Goal: Task Accomplishment & Management: Use online tool/utility

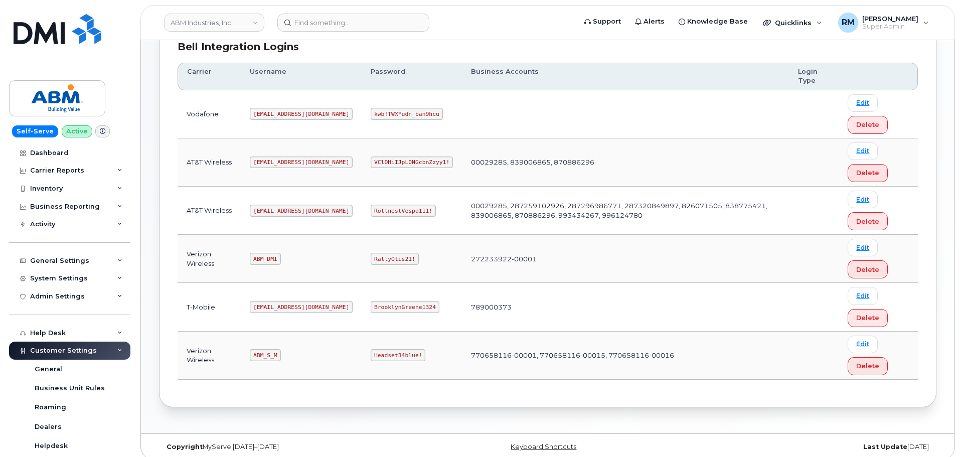
scroll to position [150, 0]
drag, startPoint x: 254, startPoint y: 209, endPoint x: 312, endPoint y: 201, distance: 57.8
click at [309, 203] on td "abm@dminc.com" at bounding box center [301, 209] width 121 height 48
copy code "abm@dminc.com"
click at [371, 207] on code "RottnestVespa111!" at bounding box center [403, 209] width 65 height 12
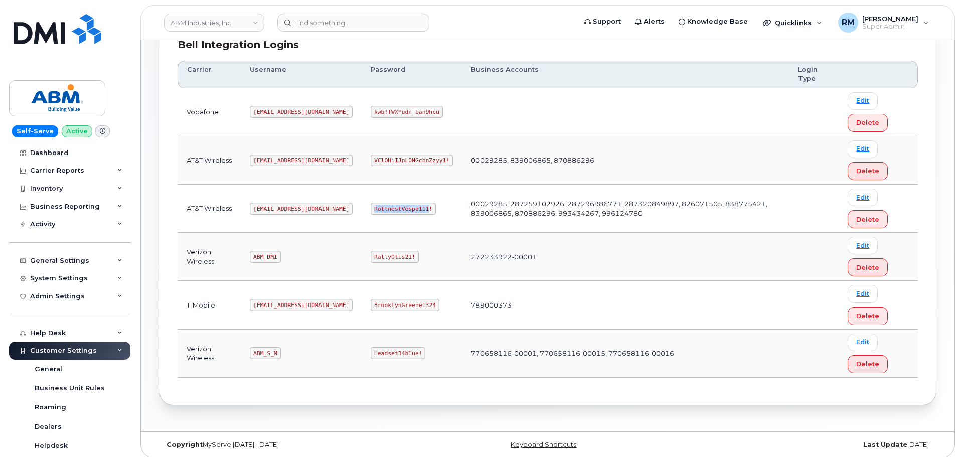
click at [371, 207] on code "RottnestVespa111!" at bounding box center [403, 209] width 65 height 12
copy code "RottnestVespa111"
drag, startPoint x: 254, startPoint y: 351, endPoint x: 342, endPoint y: 358, distance: 88.6
click at [342, 358] on tr "Verizon Wireless ABM_S_M Headset34blue! 770658116-00001, 770658116-00015, 77065…" at bounding box center [548, 354] width 740 height 48
copy tr "ABM_S_M H"
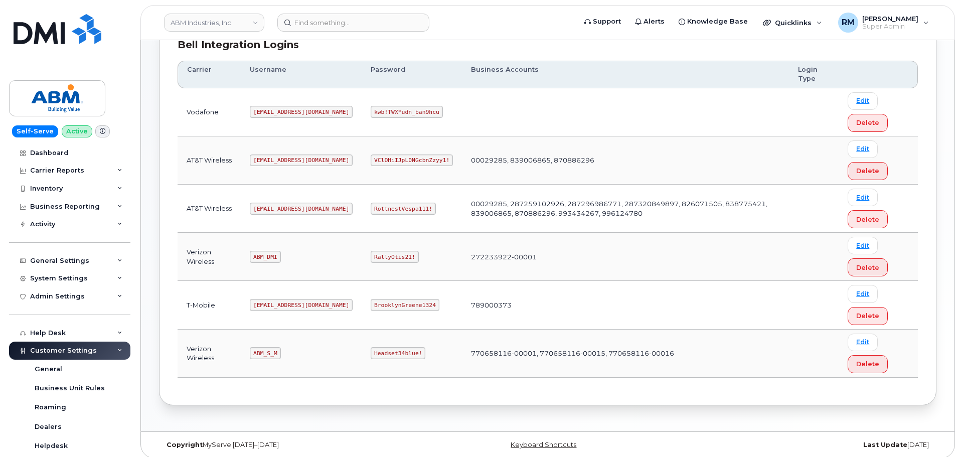
click at [371, 351] on code "Headset34blue!" at bounding box center [398, 353] width 55 height 12
copy code "Headset34blue"
drag, startPoint x: 259, startPoint y: 352, endPoint x: 276, endPoint y: 353, distance: 16.6
click at [276, 353] on code "ABM_S_M" at bounding box center [265, 353] width 31 height 12
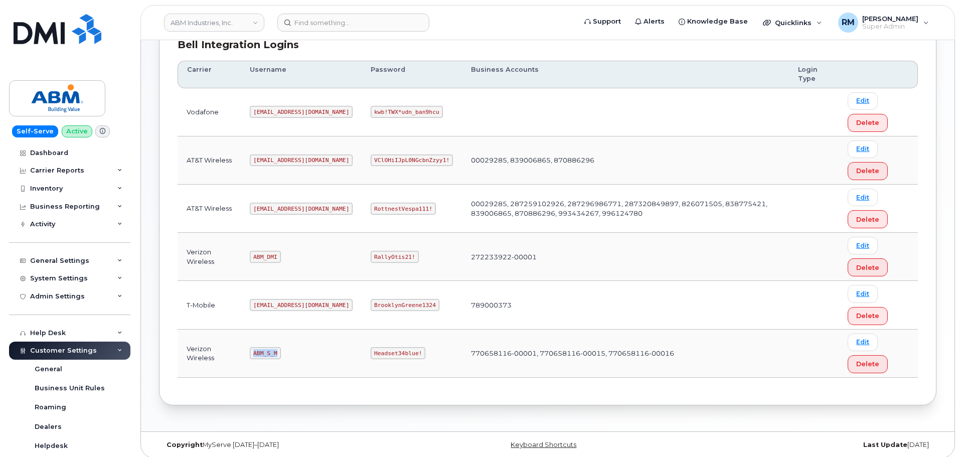
copy code "ABM_S_M"
click at [371, 352] on code "Headset34blue!" at bounding box center [398, 353] width 55 height 12
copy code "Headset34blue"
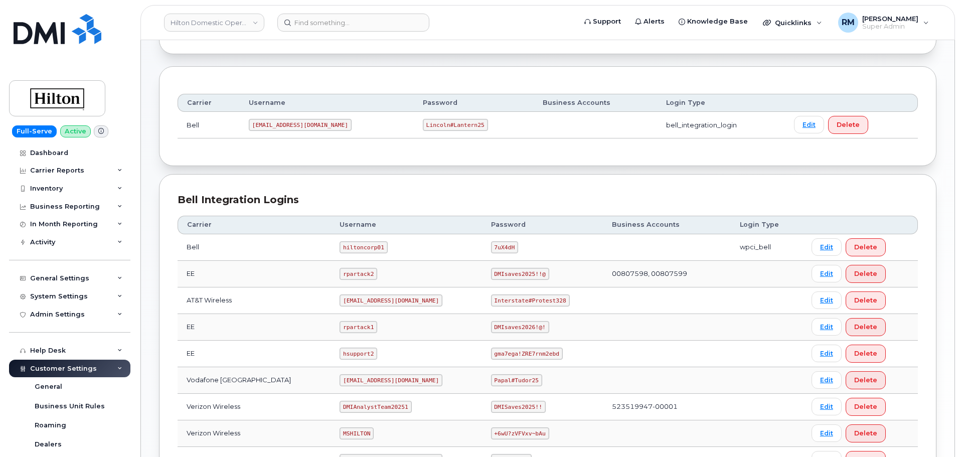
scroll to position [251, 0]
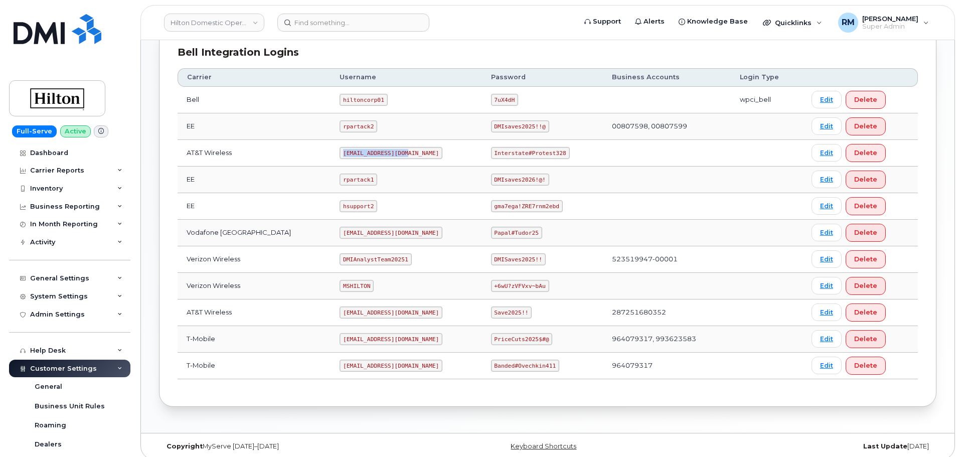
drag, startPoint x: 328, startPoint y: 153, endPoint x: 405, endPoint y: 147, distance: 77.5
click at [405, 147] on td "ms-hilton@dminc.com" at bounding box center [406, 153] width 151 height 27
drag, startPoint x: 359, startPoint y: 22, endPoint x: 353, endPoint y: 20, distance: 6.5
click at [357, 22] on input at bounding box center [353, 23] width 152 height 18
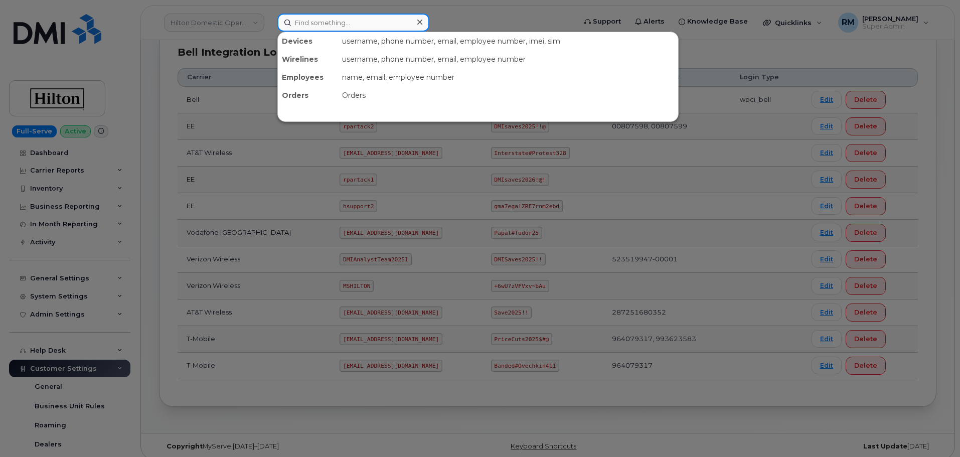
paste input "ms-hilton@dminc.com"
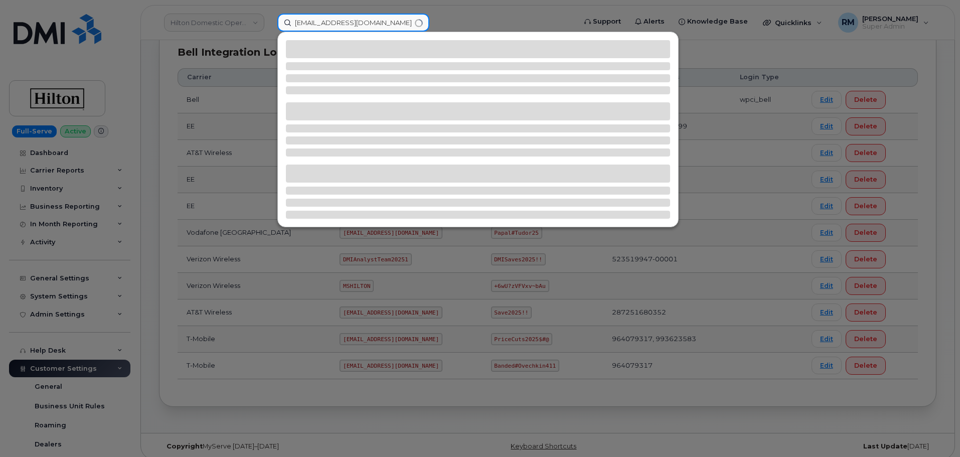
click at [335, 25] on input "ms-hilton@dminc.com" at bounding box center [353, 23] width 152 height 18
paste input "5615791230"
type input "5615791230"
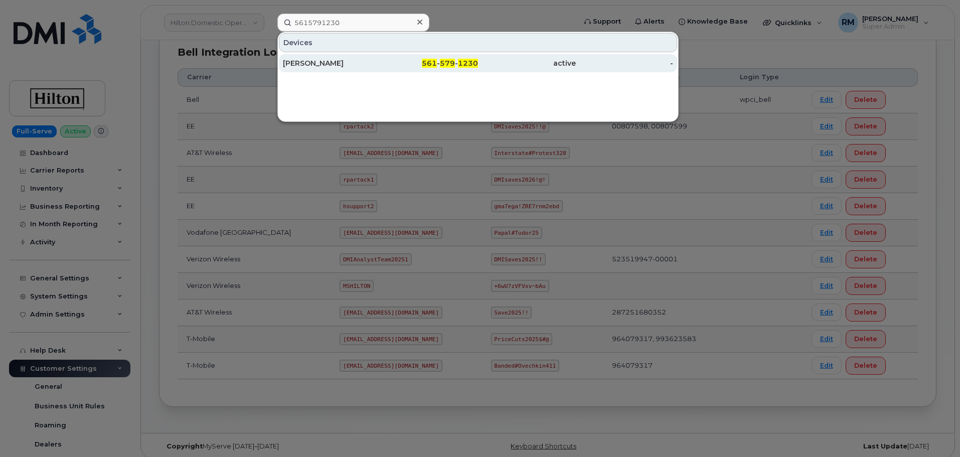
click at [360, 62] on div "PAOLO ROMERO" at bounding box center [332, 63] width 98 height 10
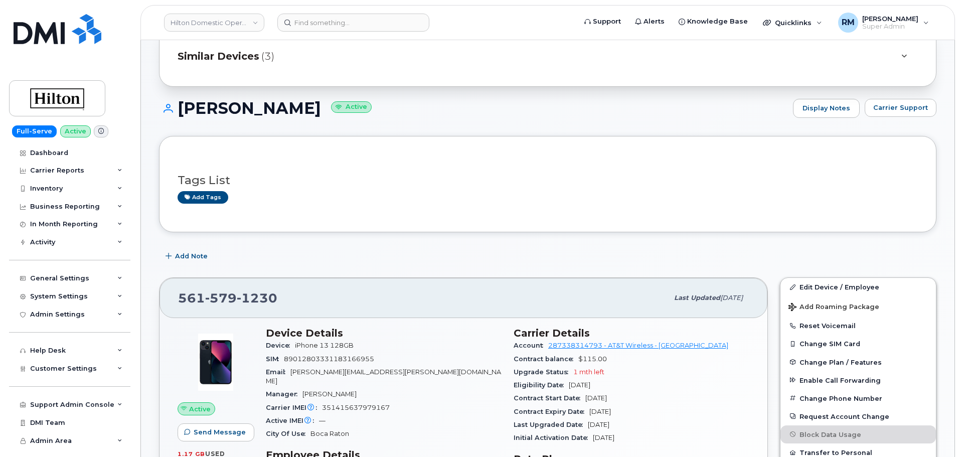
scroll to position [100, 0]
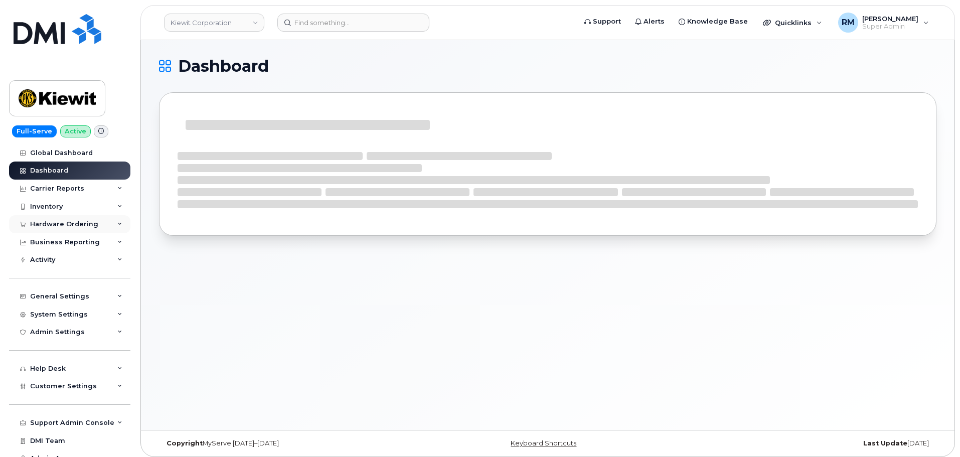
click at [32, 220] on div "Hardware Ordering" at bounding box center [64, 224] width 68 height 8
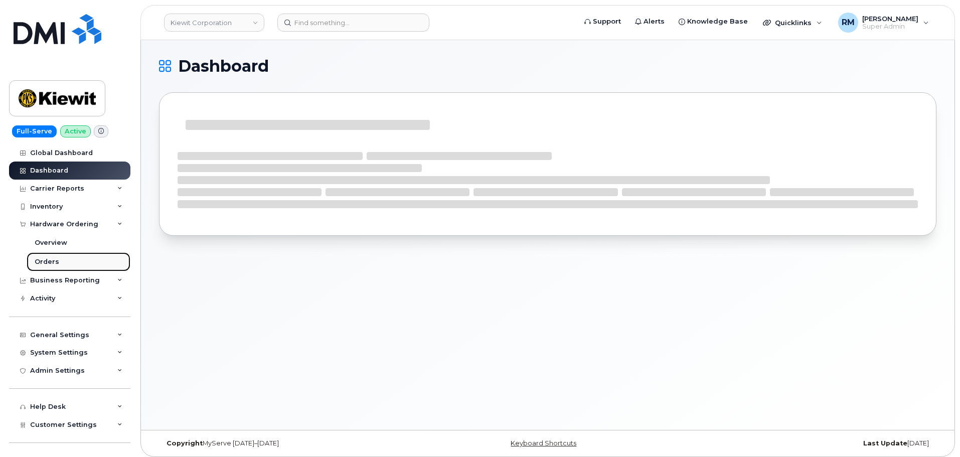
click at [51, 257] on div "Orders" at bounding box center [47, 261] width 25 height 9
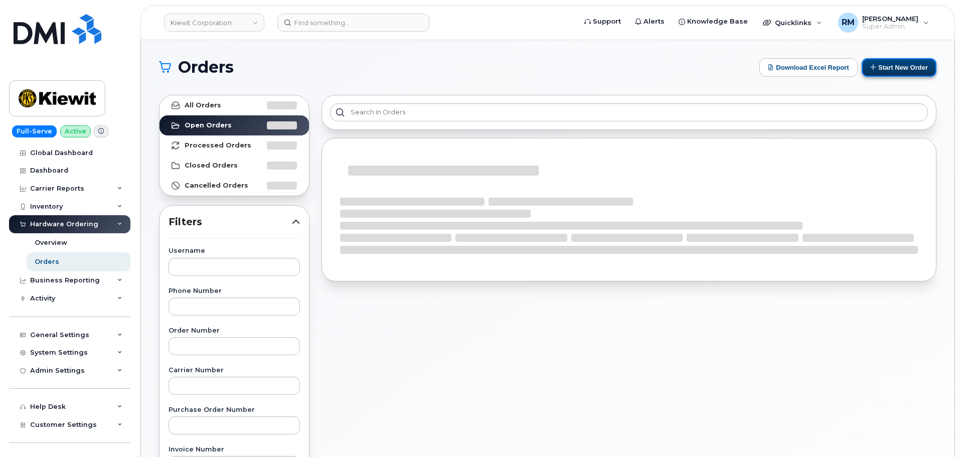
click at [889, 69] on button "Start New Order" at bounding box center [899, 67] width 75 height 19
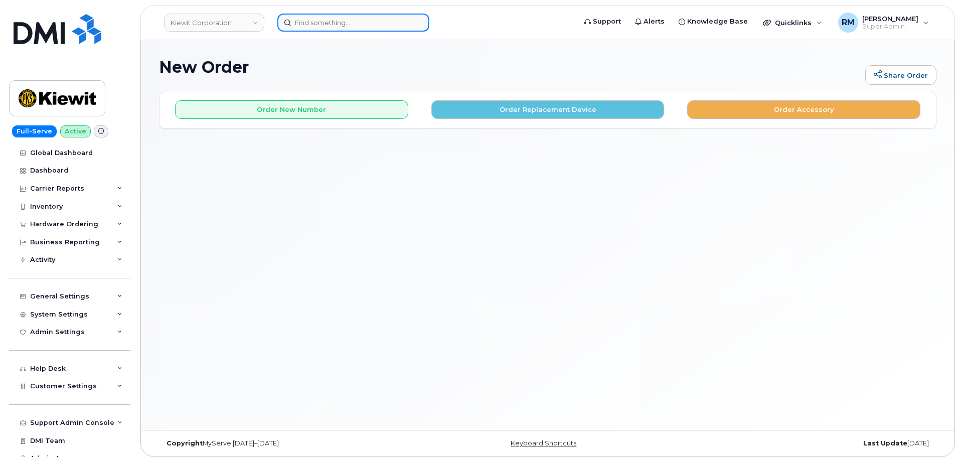
click at [323, 25] on input at bounding box center [353, 23] width 152 height 18
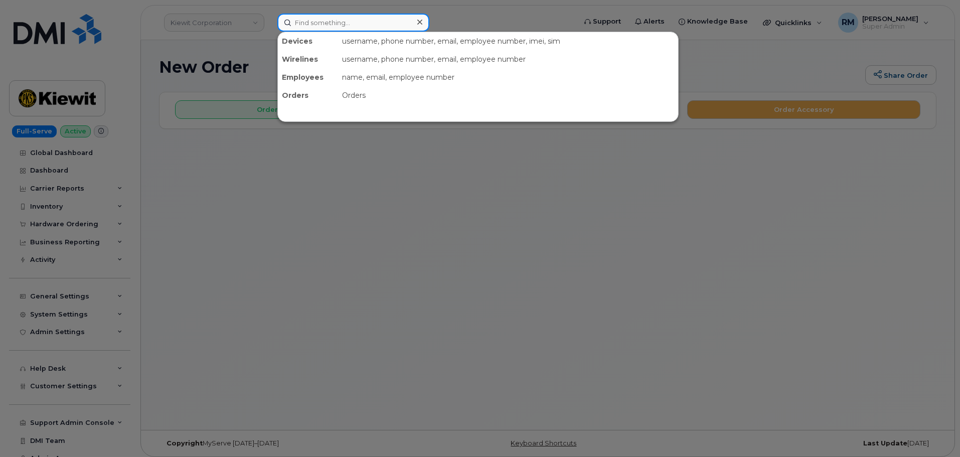
paste input "[PHONE_NUMBER]"
type input "[PHONE_NUMBER]"
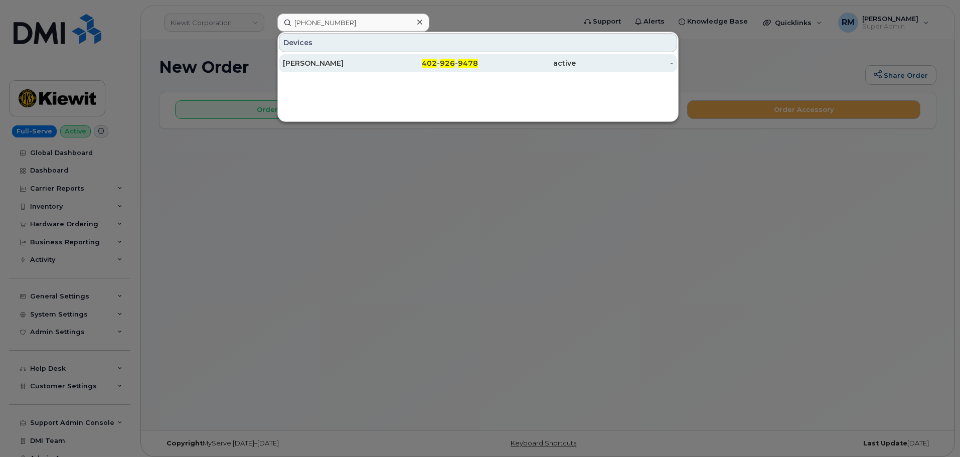
click at [350, 65] on div "[PERSON_NAME]" at bounding box center [332, 63] width 98 height 10
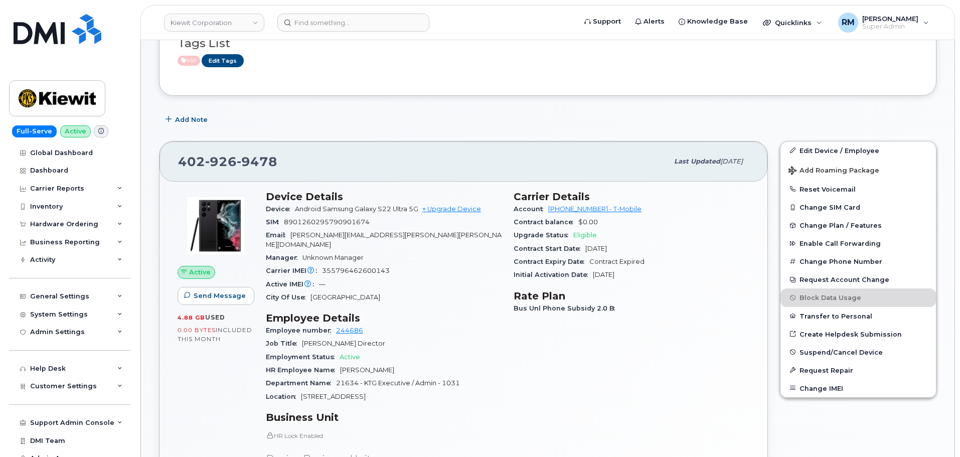
scroll to position [201, 0]
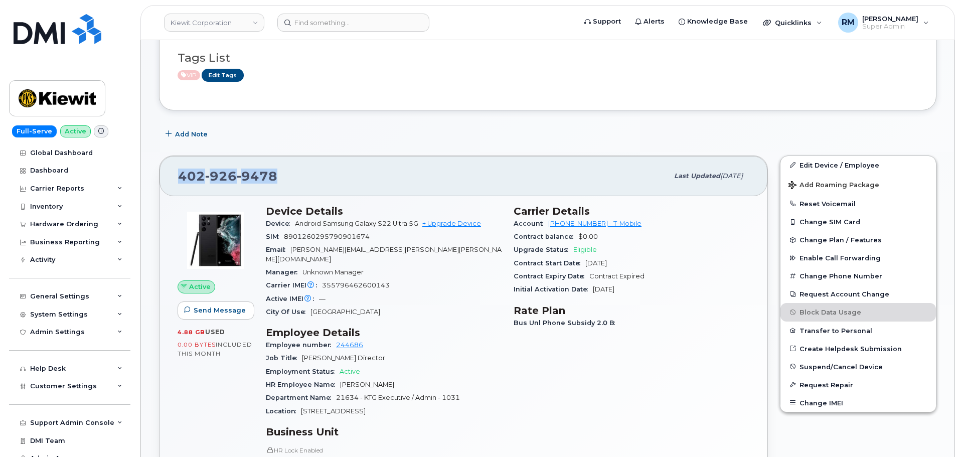
drag, startPoint x: 281, startPoint y: 173, endPoint x: 165, endPoint y: 183, distance: 116.9
click at [165, 183] on div "402 926 9478 Last updated Oct 07, 2025" at bounding box center [464, 176] width 608 height 40
copy span "[PHONE_NUMBER]"
click at [55, 224] on div "Hardware Ordering" at bounding box center [64, 224] width 68 height 8
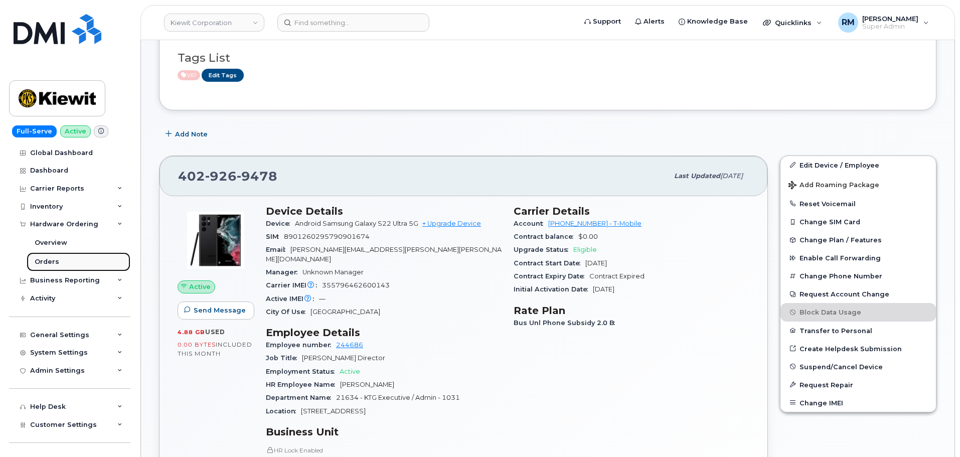
click at [52, 263] on div "Orders" at bounding box center [47, 261] width 25 height 9
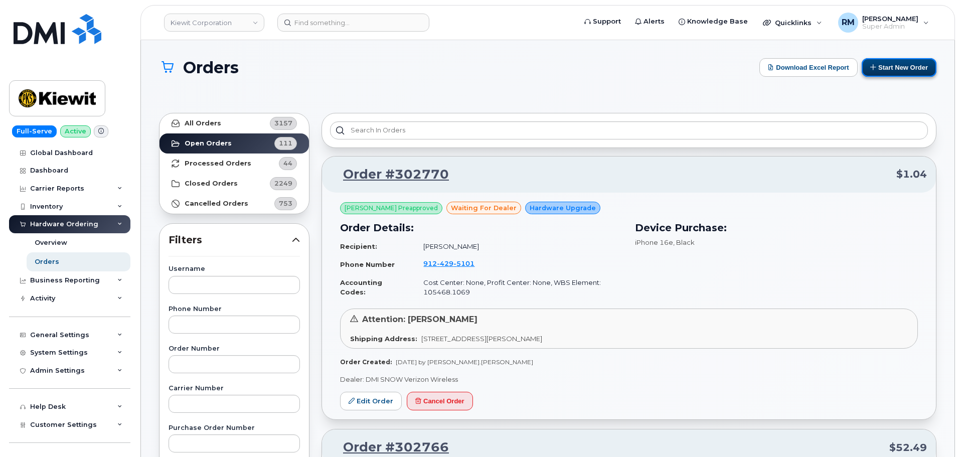
click at [919, 71] on button "Start New Order" at bounding box center [899, 67] width 75 height 19
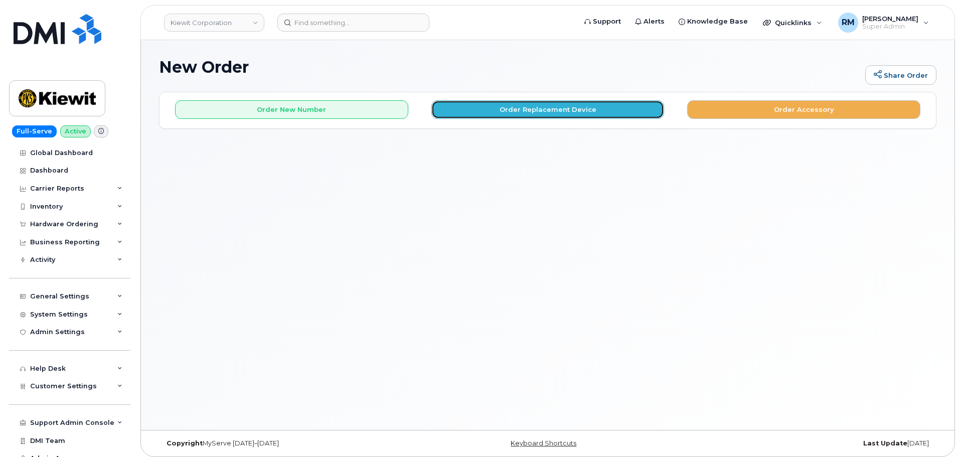
click at [552, 109] on button "Order Replacement Device" at bounding box center [547, 109] width 233 height 19
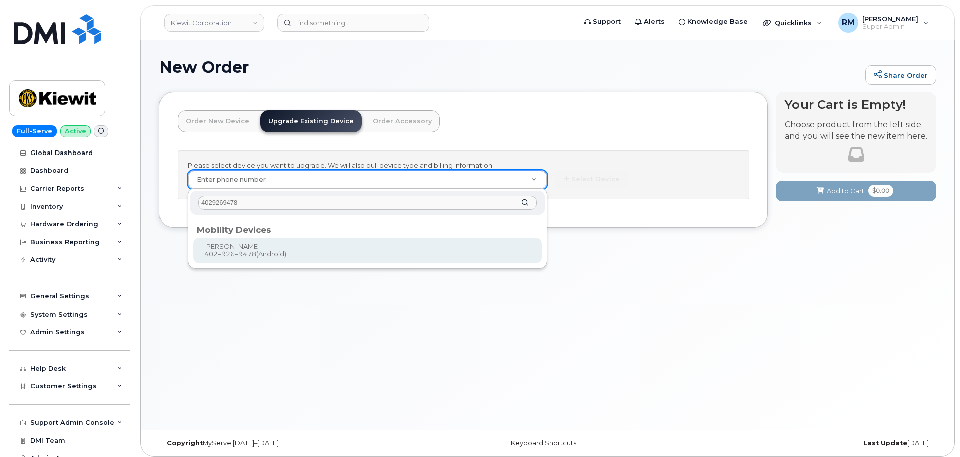
type input "4029269478"
type input "1117925"
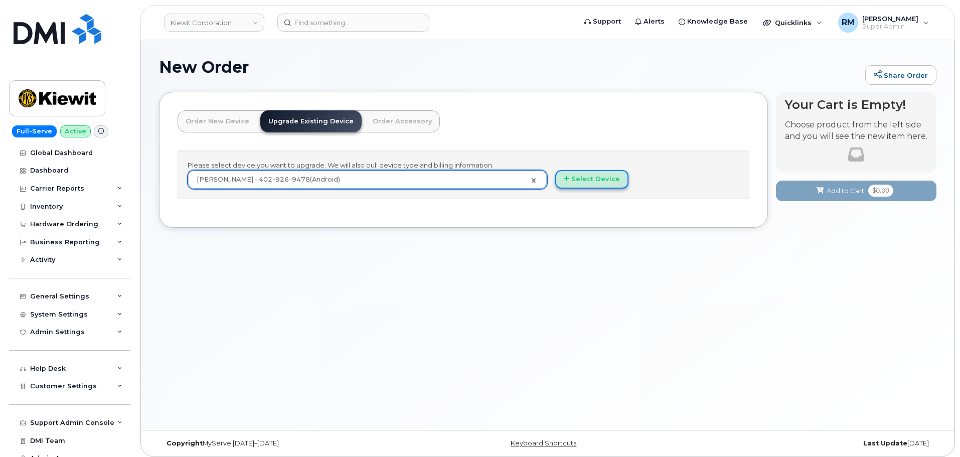
click at [595, 180] on button "Select Device" at bounding box center [591, 179] width 73 height 19
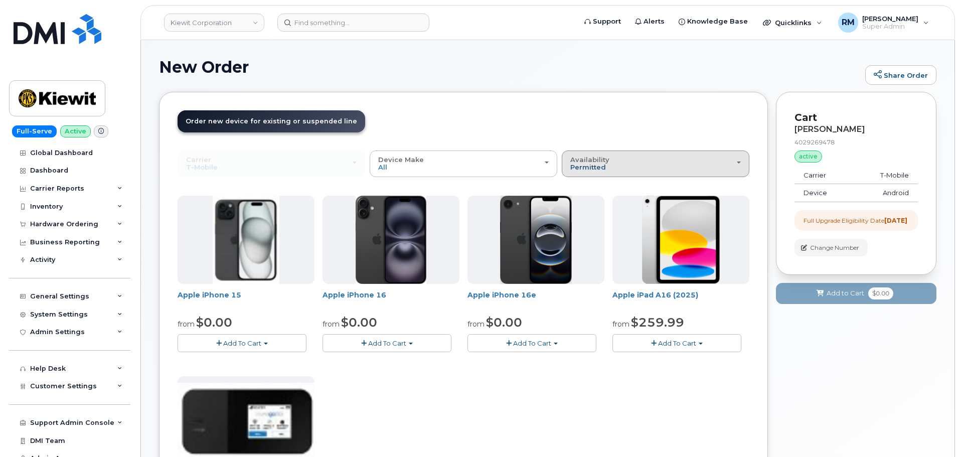
click at [601, 166] on span "Permitted" at bounding box center [588, 167] width 36 height 8
click at [578, 204] on label "All" at bounding box center [574, 204] width 21 height 12
click at [0, 0] on input "All" at bounding box center [0, 0] width 0 height 0
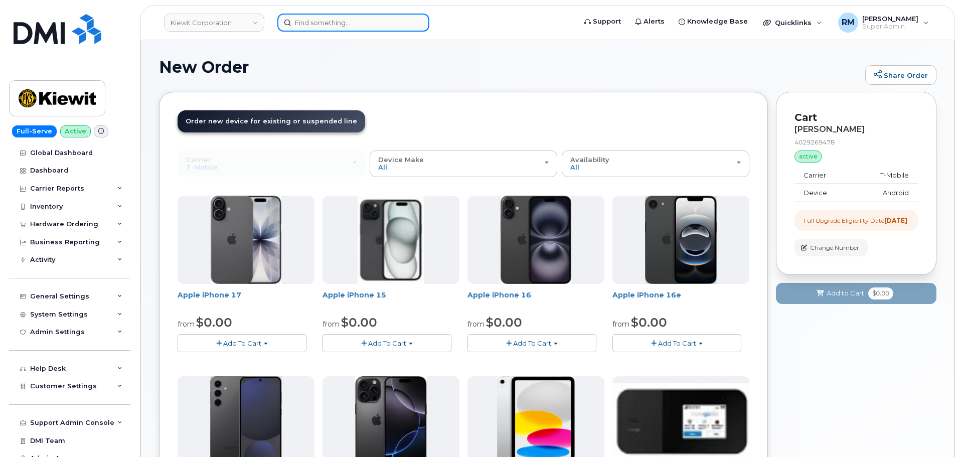
click at [314, 20] on input at bounding box center [353, 23] width 152 height 18
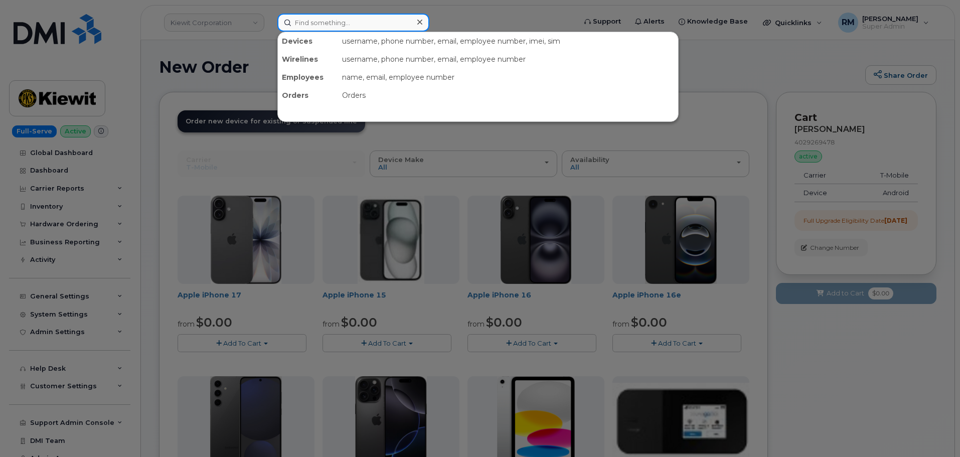
paste input "402 926 9478"
type input "402 926 9478"
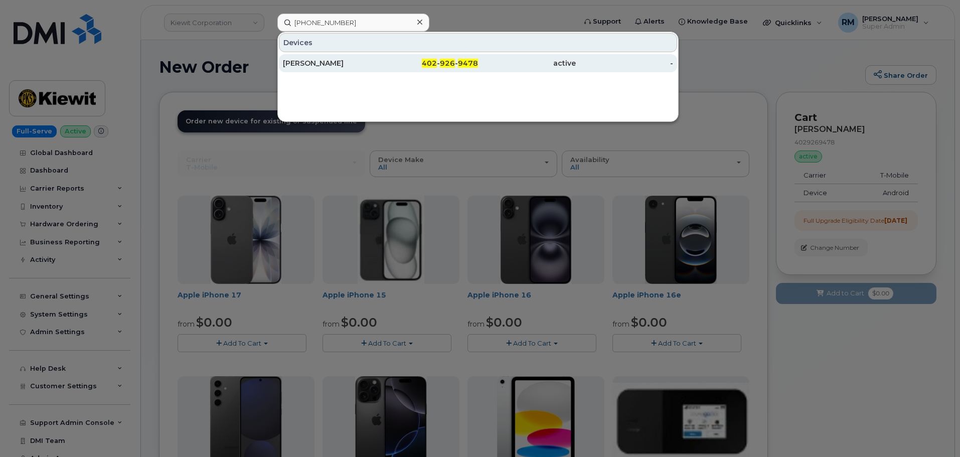
click at [321, 64] on div "Brett Bock" at bounding box center [332, 63] width 98 height 10
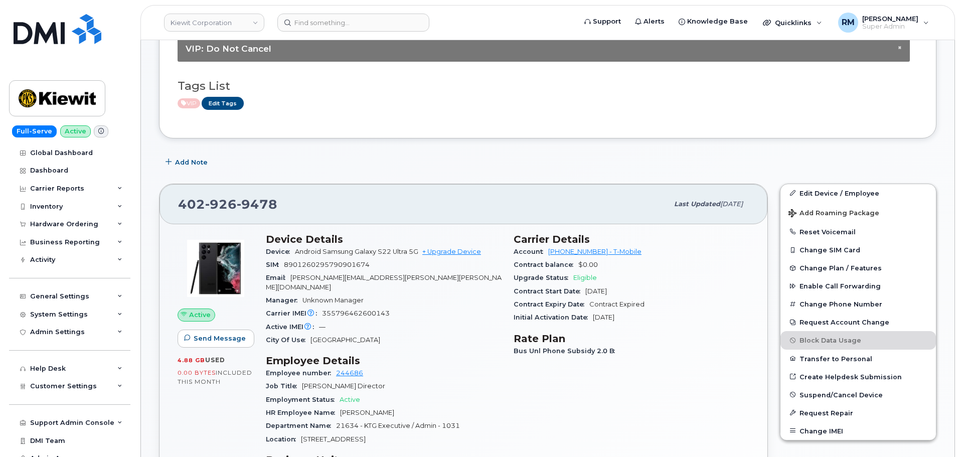
scroll to position [201, 0]
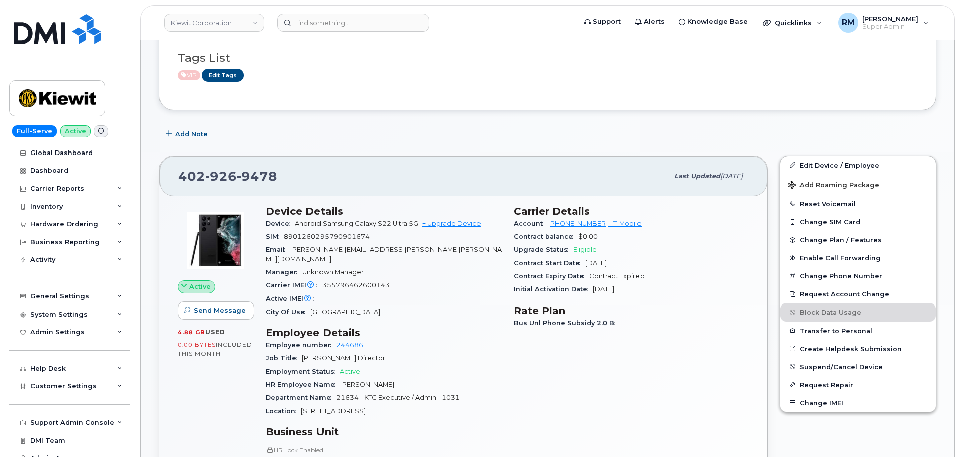
click at [487, 266] on div "Manager Unknown Manager" at bounding box center [384, 272] width 236 height 13
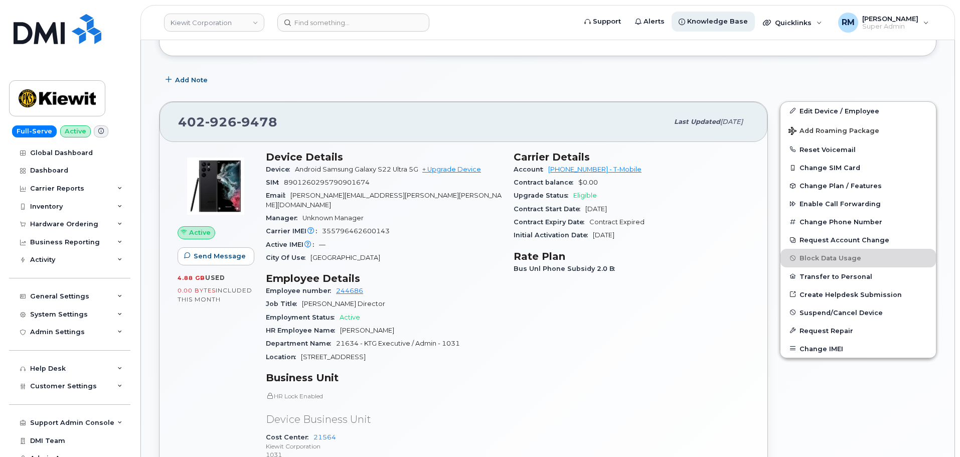
scroll to position [251, 0]
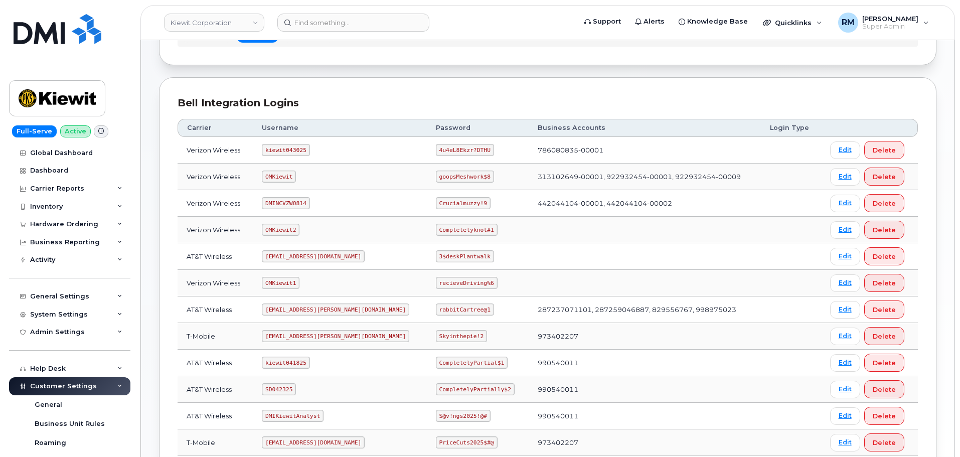
scroll to position [100, 0]
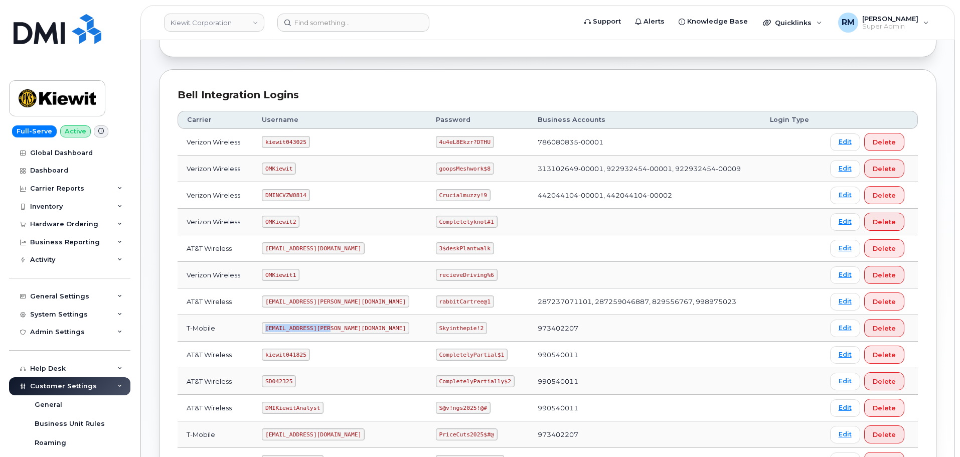
drag, startPoint x: 270, startPoint y: 329, endPoint x: 336, endPoint y: 330, distance: 65.7
click at [336, 330] on td "ms-kiewit@dminc.com" at bounding box center [340, 328] width 174 height 27
copy code "ms-kiewit@dminc.com"
drag, startPoint x: 406, startPoint y: 328, endPoint x: 449, endPoint y: 327, distance: 43.2
click at [449, 327] on code "Skyinthepie!2" at bounding box center [461, 328] width 51 height 12
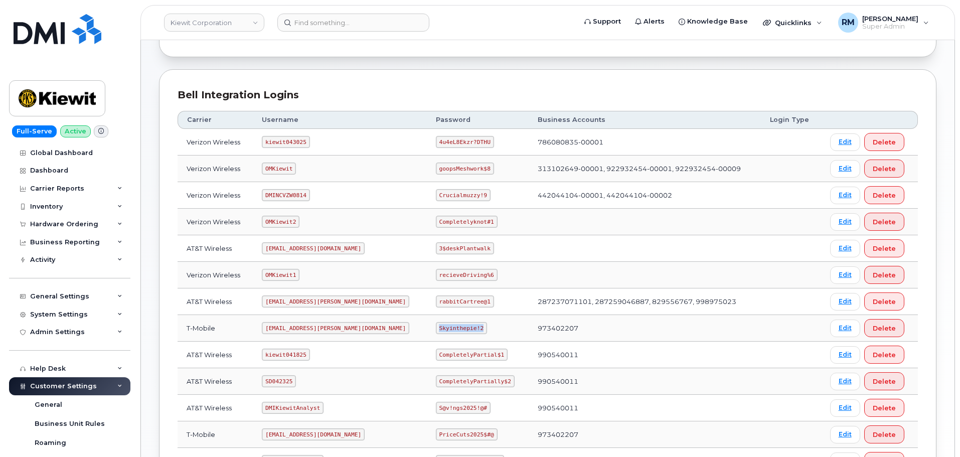
copy code "Skyinthepie!2"
click at [360, 23] on input at bounding box center [353, 23] width 152 height 18
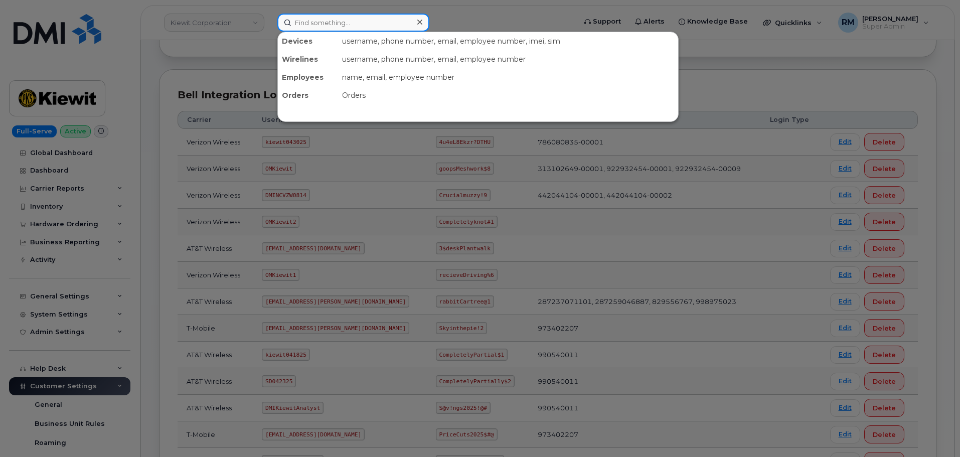
paste input "201-259-4693"
type input "201-259-4693"
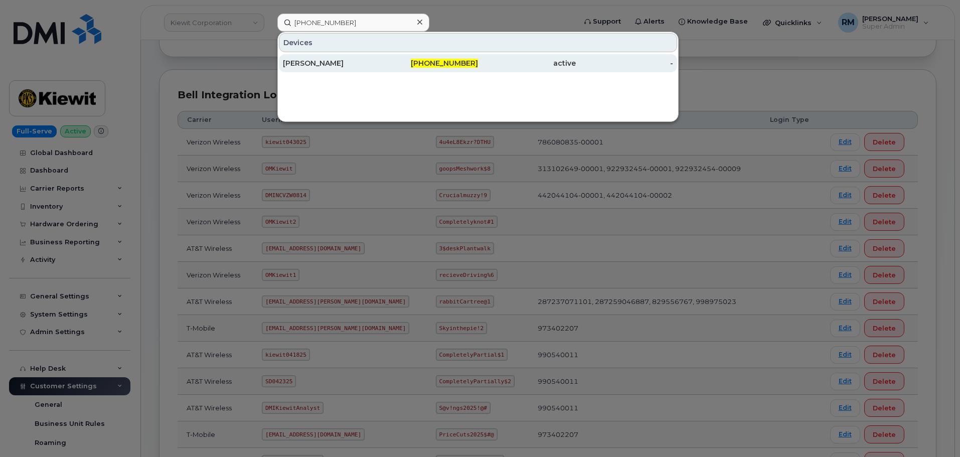
click at [433, 59] on div "201-259-4693" at bounding box center [430, 63] width 98 height 10
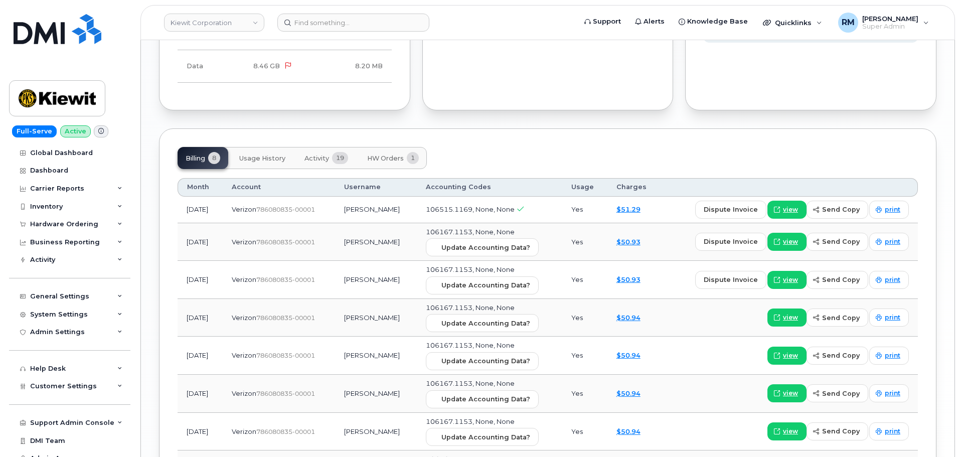
scroll to position [1104, 0]
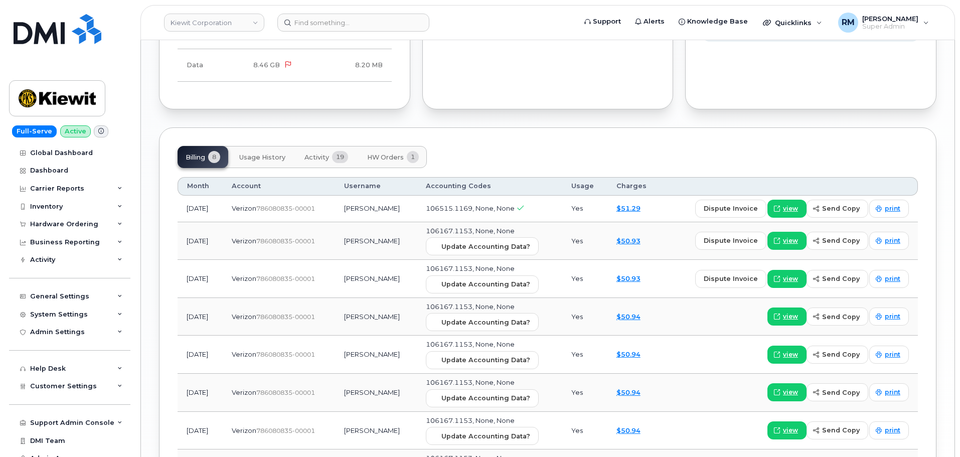
click at [316, 146] on button "Activity 19" at bounding box center [326, 157] width 60 height 22
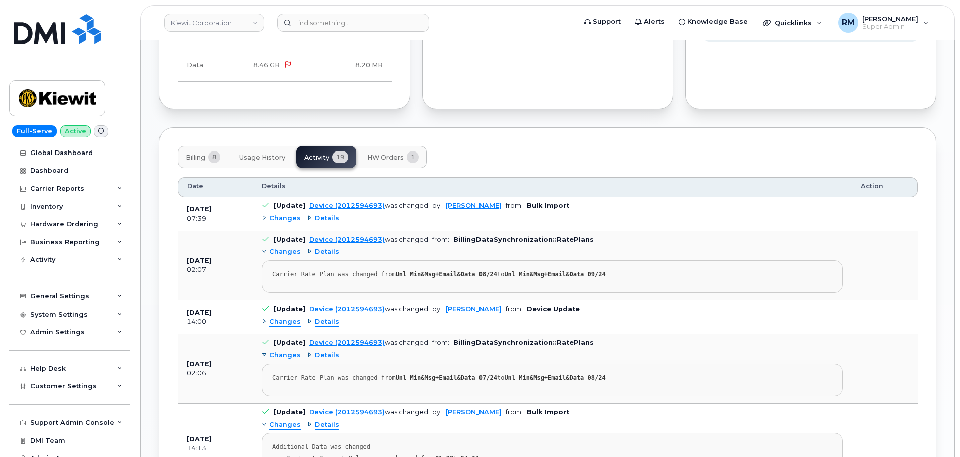
click at [263, 214] on div "Changes" at bounding box center [281, 219] width 39 height 10
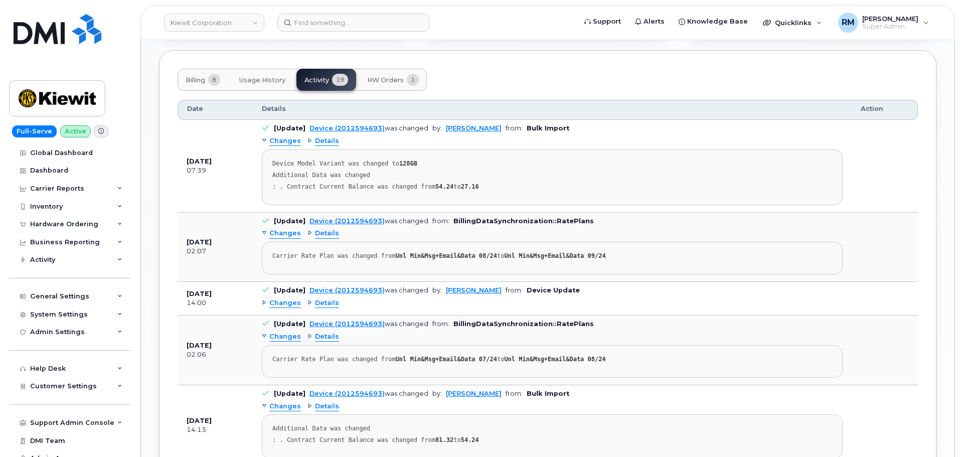
scroll to position [1204, 0]
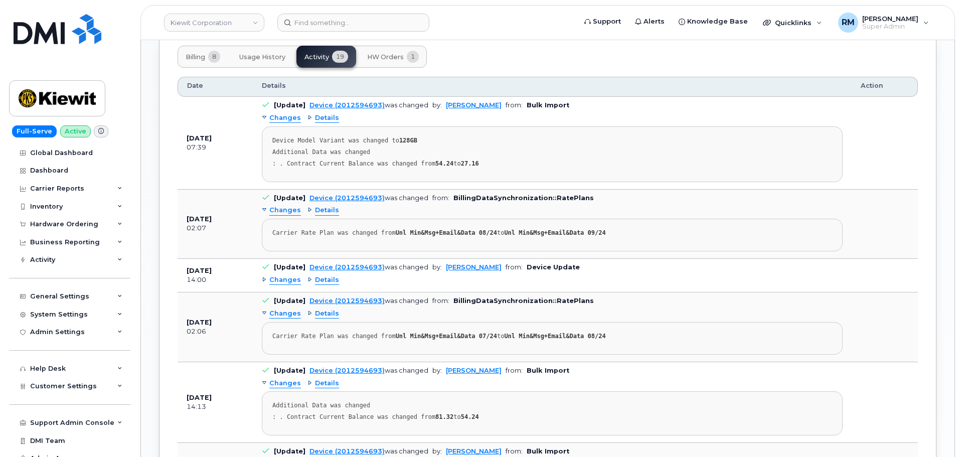
click at [265, 275] on div "Changes" at bounding box center [281, 280] width 39 height 10
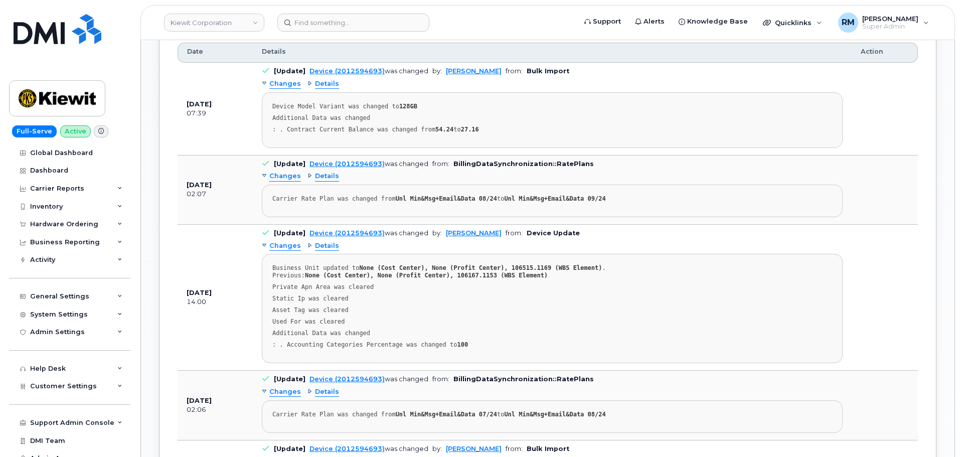
scroll to position [1254, 0]
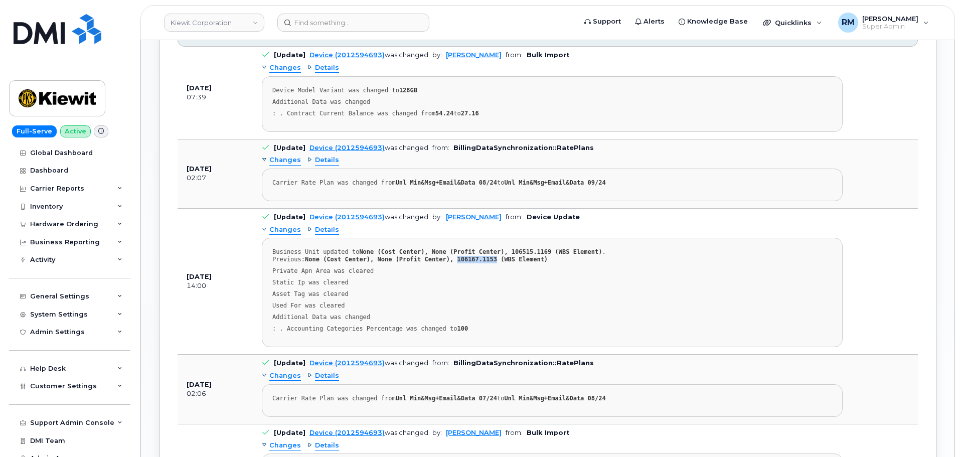
drag, startPoint x: 488, startPoint y: 241, endPoint x: 451, endPoint y: 241, distance: 36.6
click at [451, 256] on strong "None (Cost Center), None (Profit Center), 106167.1153 (WBS Element)" at bounding box center [426, 259] width 243 height 7
copy strong "106167.1153"
click at [462, 256] on strong "None (Cost Center), None (Profit Center), 106167.1153 (WBS Element)" at bounding box center [426, 259] width 243 height 7
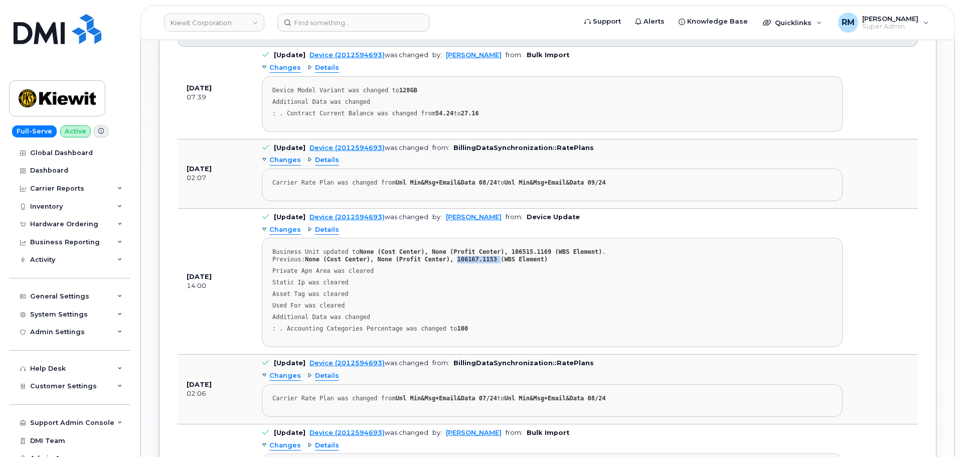
click at [462, 256] on strong "None (Cost Center), None (Profit Center), 106167.1153 (WBS Element)" at bounding box center [426, 259] width 243 height 7
drag, startPoint x: 471, startPoint y: 242, endPoint x: 451, endPoint y: 242, distance: 19.1
click at [451, 256] on strong "None (Cost Center), None (Profit Center), 106167.1153 (WBS Element)" at bounding box center [426, 259] width 243 height 7
copy strong "106167"
click at [458, 256] on strong "None (Cost Center), None (Profit Center), 106167.1153 (WBS Element)" at bounding box center [426, 259] width 243 height 7
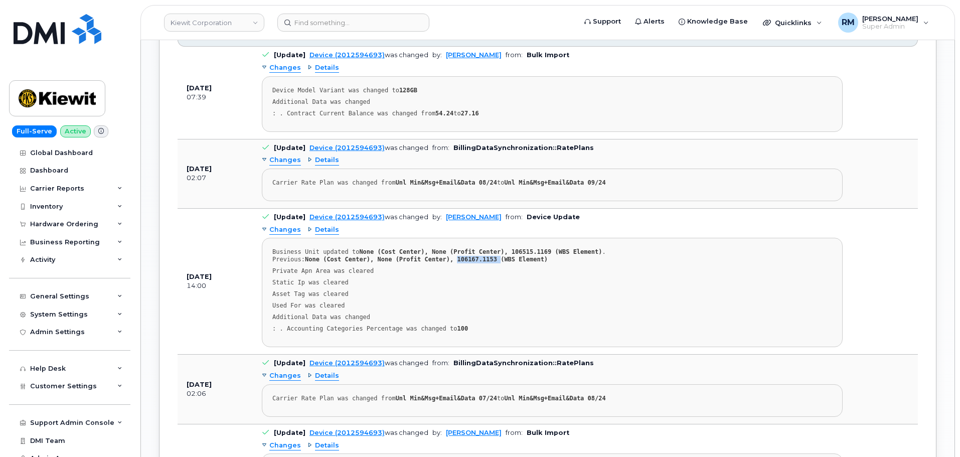
click at [458, 256] on strong "None (Cost Center), None (Profit Center), 106167.1153 (WBS Element)" at bounding box center [426, 259] width 243 height 7
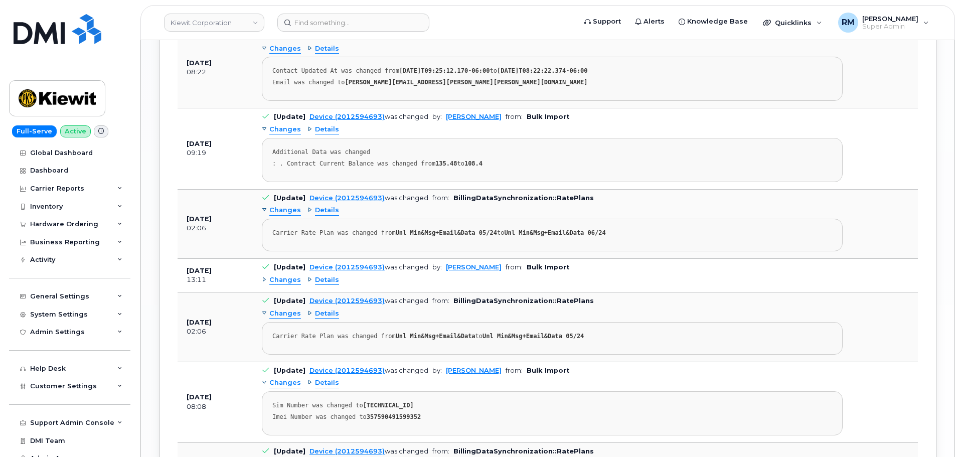
scroll to position [1906, 0]
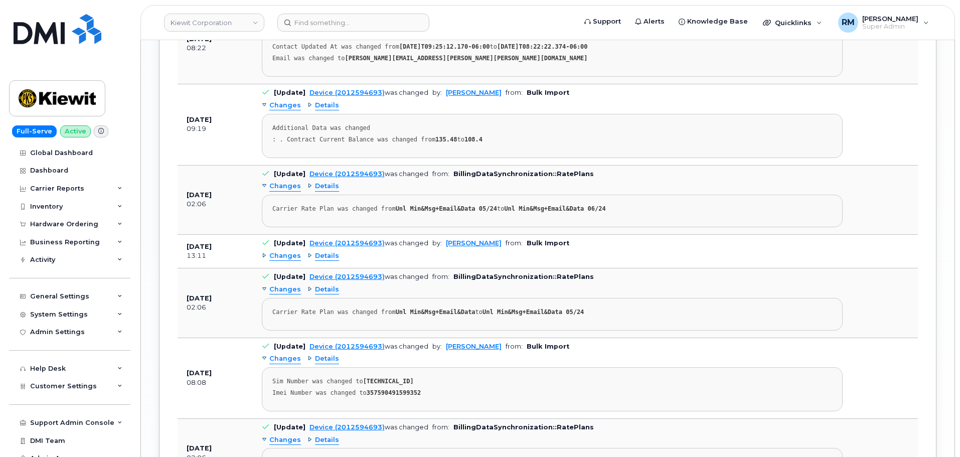
click at [285, 251] on span "Changes" at bounding box center [285, 256] width 32 height 10
